Goal: Book appointment/travel/reservation

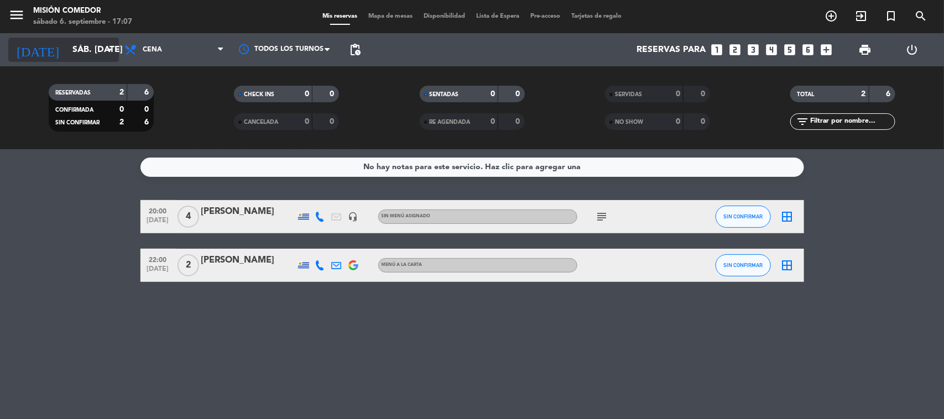
click at [97, 55] on input "sáb. [DATE]" at bounding box center [125, 50] width 117 height 22
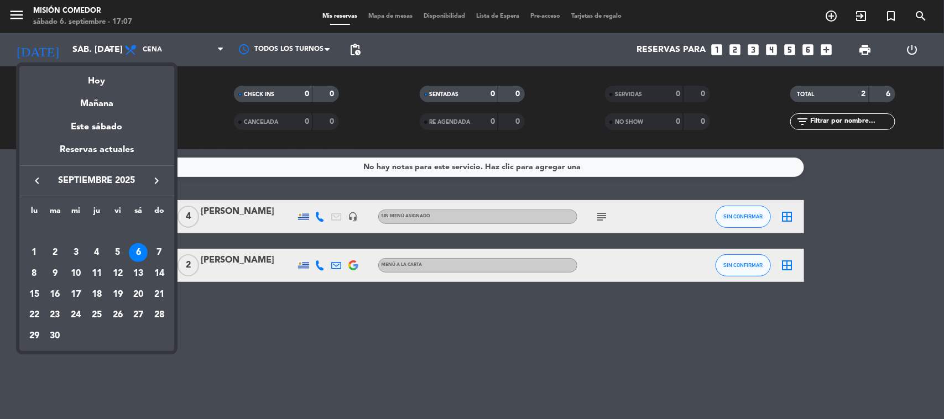
click at [105, 98] on div "Mañana" at bounding box center [96, 100] width 155 height 23
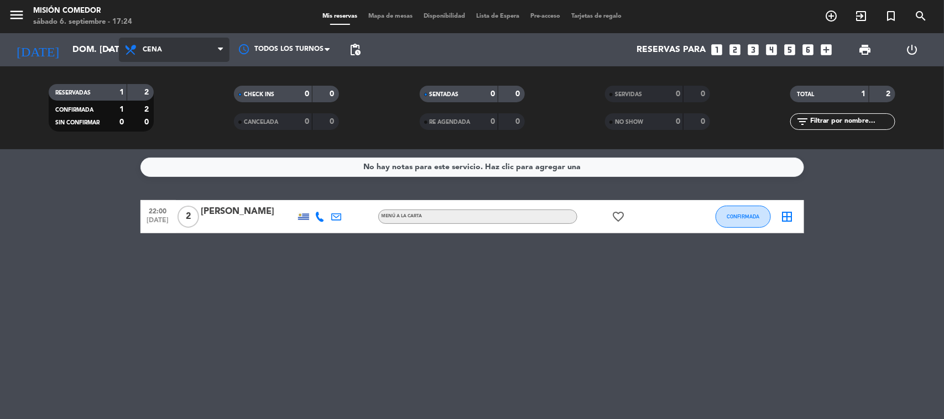
click at [119, 46] on span "Cena" at bounding box center [174, 50] width 111 height 24
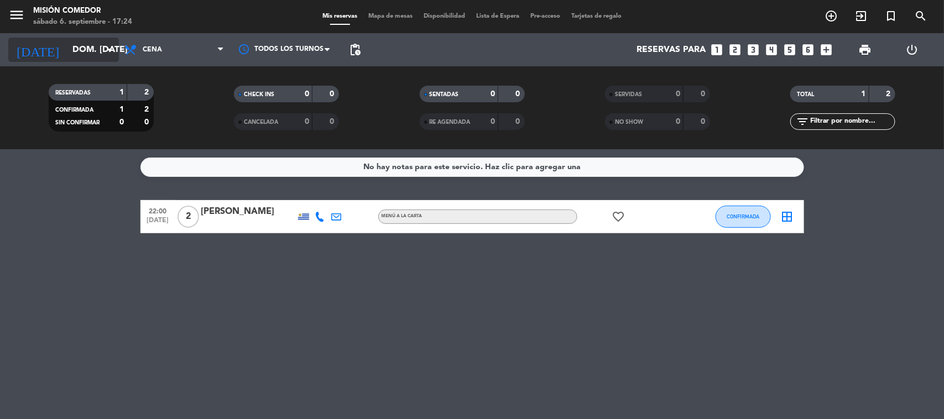
click at [115, 53] on icon "arrow_drop_down" at bounding box center [109, 49] width 13 height 13
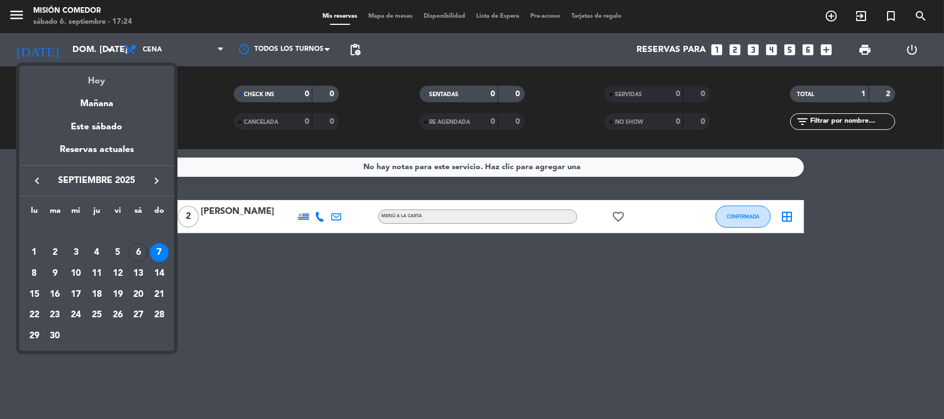
click at [137, 87] on div "Hoy" at bounding box center [96, 77] width 155 height 23
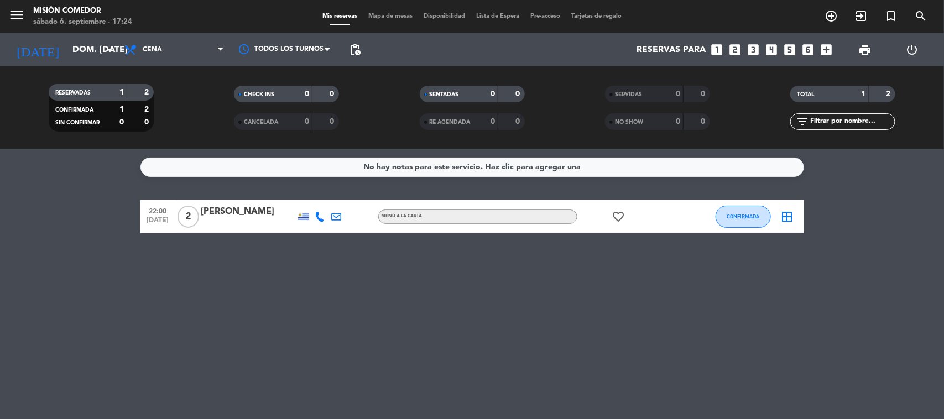
type input "sáb. [DATE]"
